Goal: Task Accomplishment & Management: Use online tool/utility

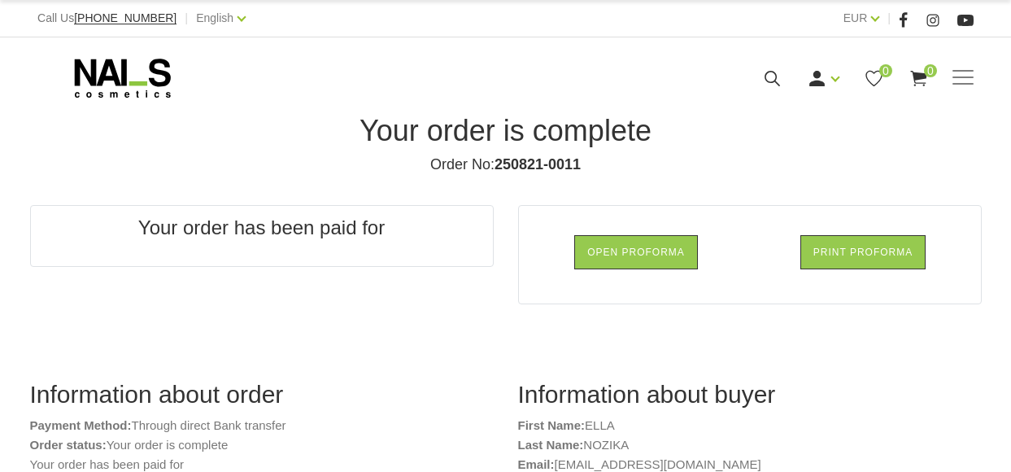
select select "Russian"
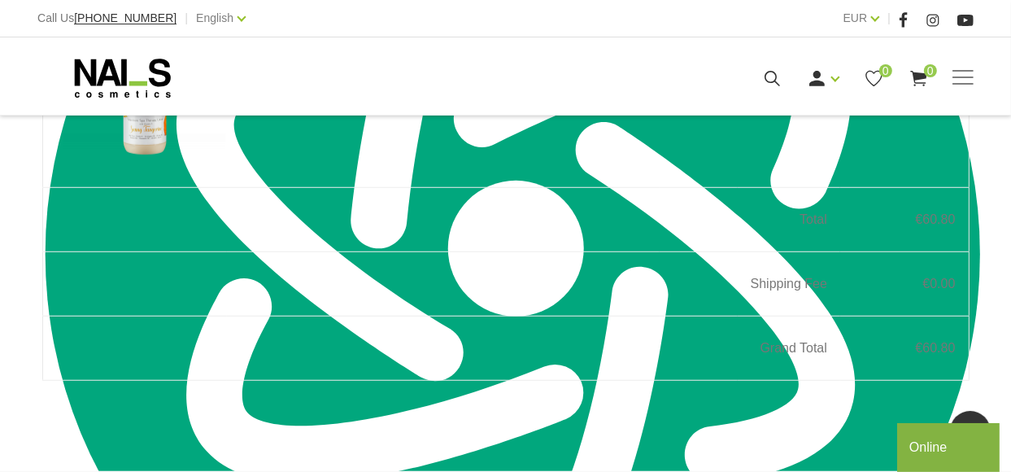
scroll to position [915, 0]
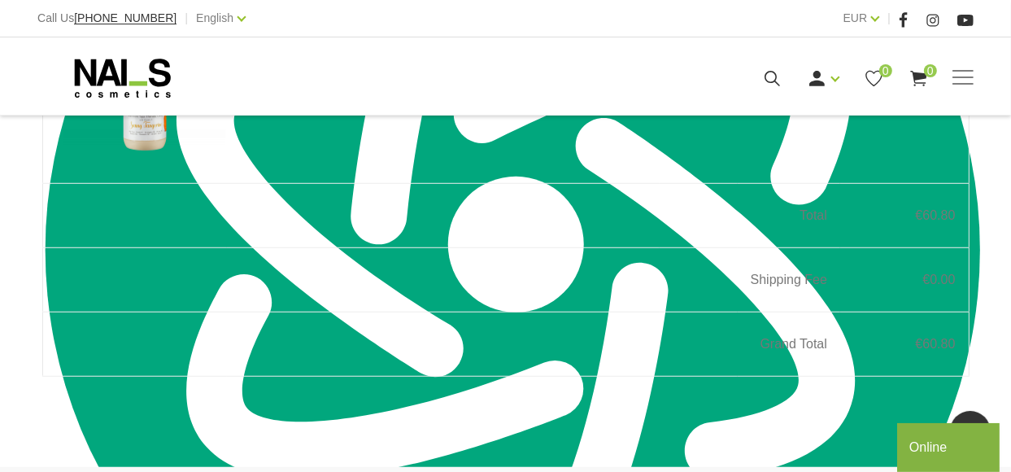
click at [942, 451] on div "Online" at bounding box center [948, 447] width 78 height 20
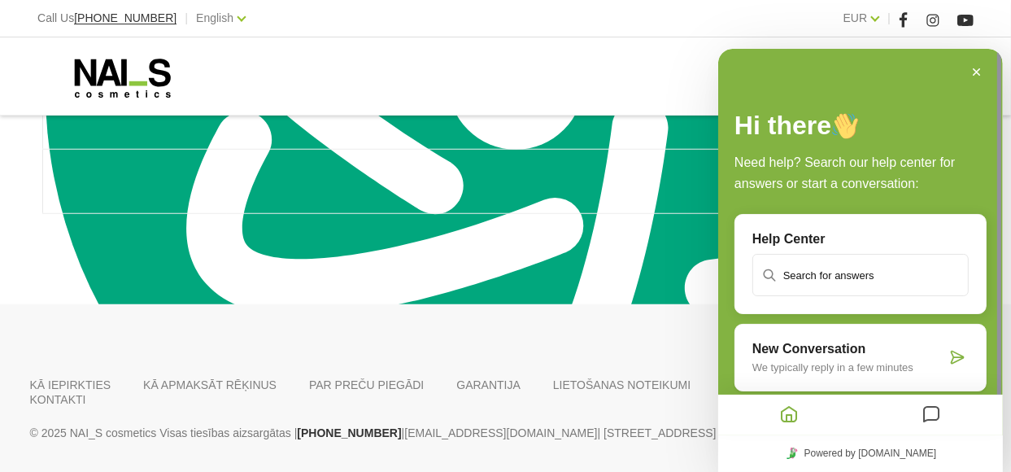
scroll to position [834, 0]
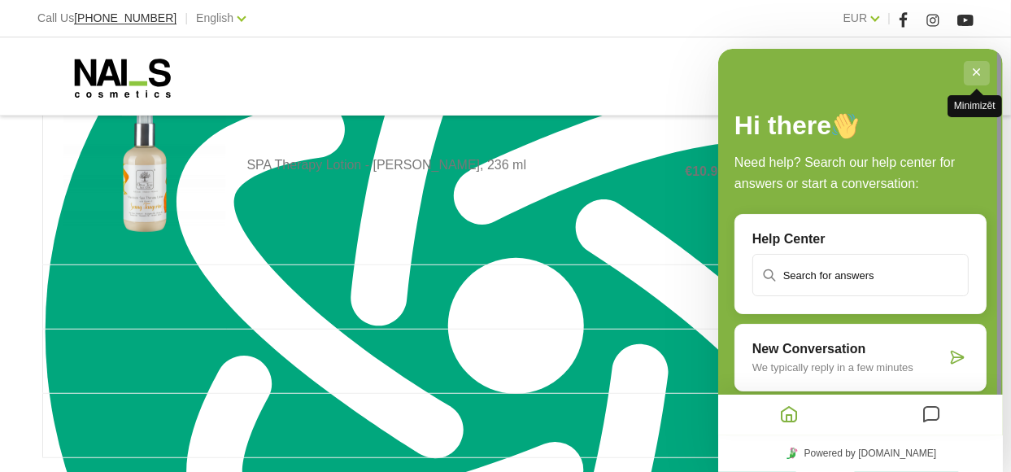
click at [975, 71] on button "Minimizēt" at bounding box center [976, 72] width 26 height 24
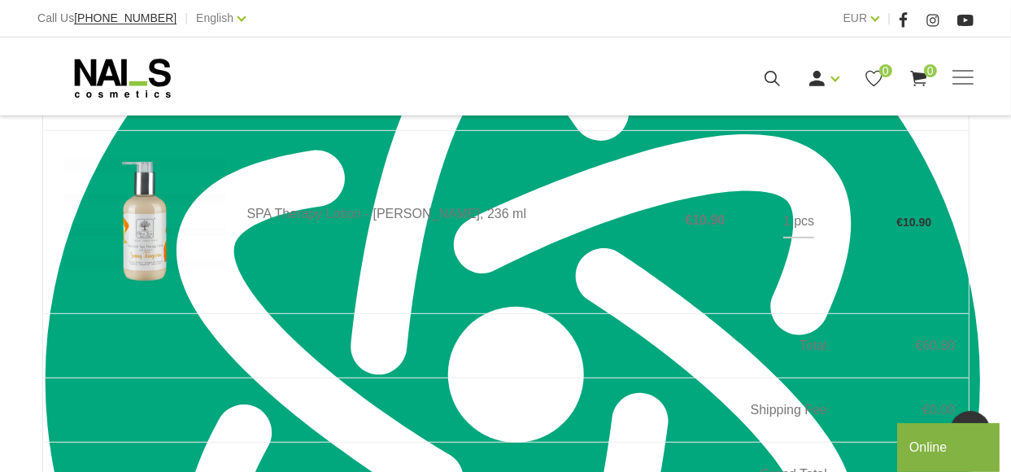
scroll to position [814, 0]
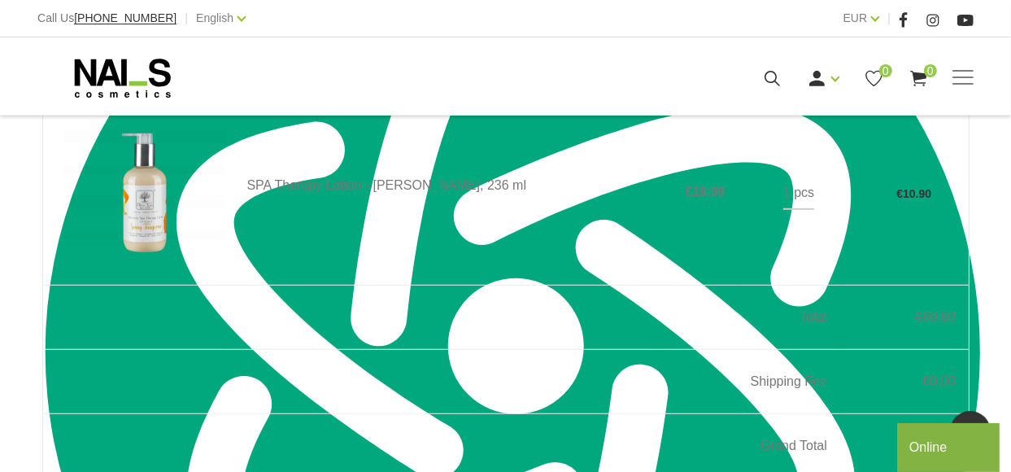
click at [965, 446] on div "Online" at bounding box center [948, 447] width 78 height 20
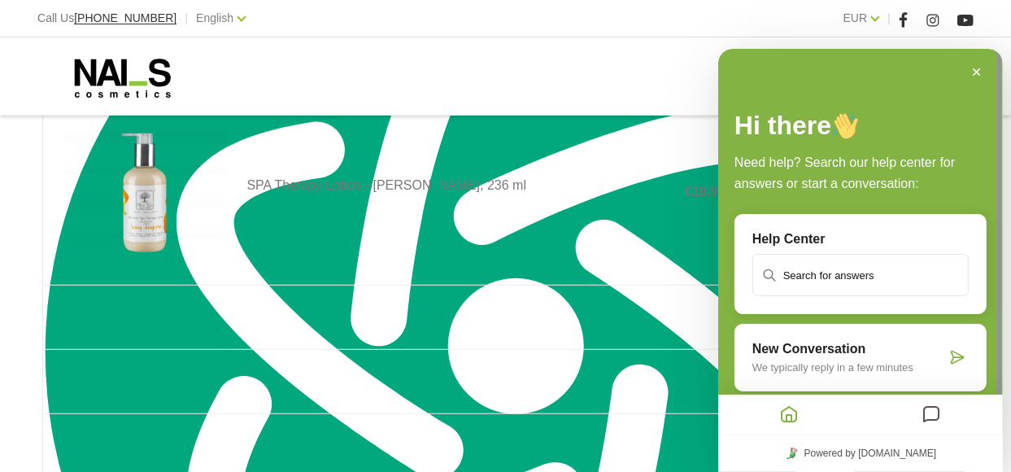
scroll to position [38, 0]
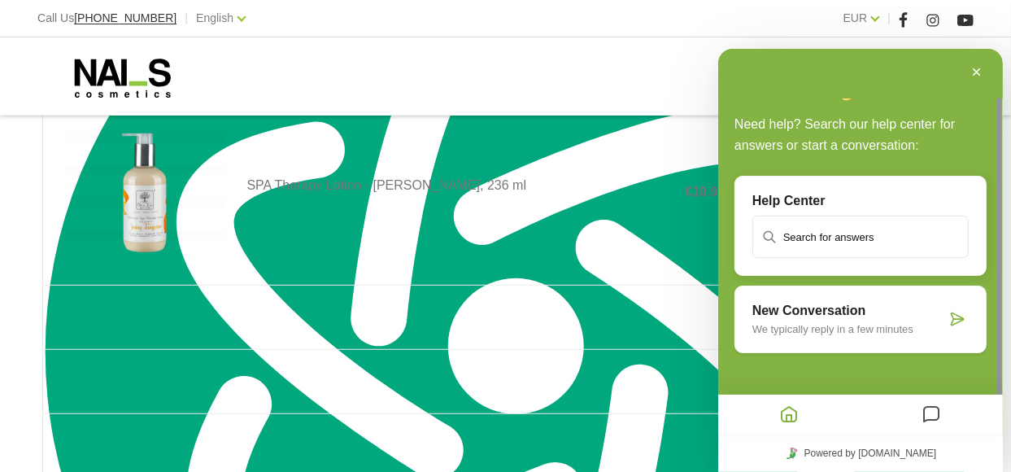
click at [809, 233] on input "text" at bounding box center [859, 235] width 213 height 39
click at [786, 417] on icon "Home" at bounding box center [789, 415] width 20 height 32
click at [792, 415] on icon "Home" at bounding box center [789, 415] width 20 height 32
click at [625, 367] on td at bounding box center [443, 382] width 433 height 64
click at [932, 414] on icon "Messages" at bounding box center [932, 415] width 20 height 32
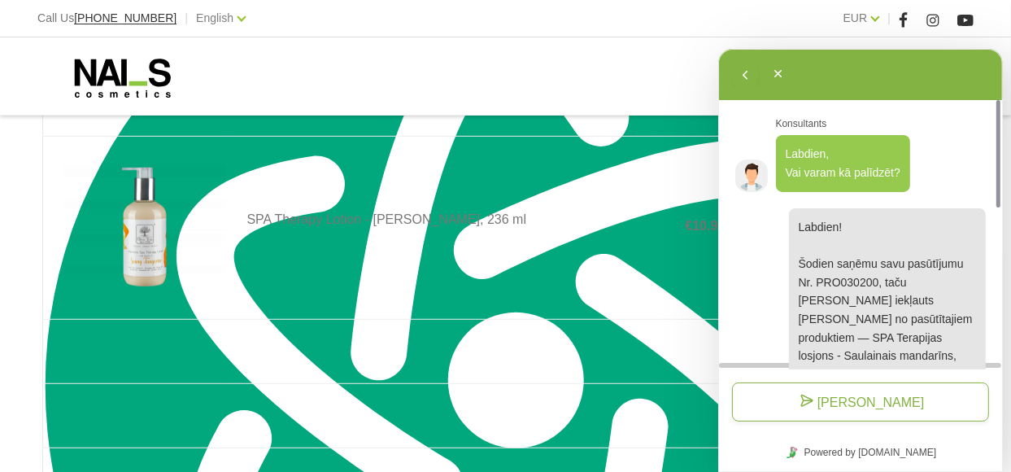
scroll to position [753, 0]
